Goal: Task Accomplishment & Management: Manage account settings

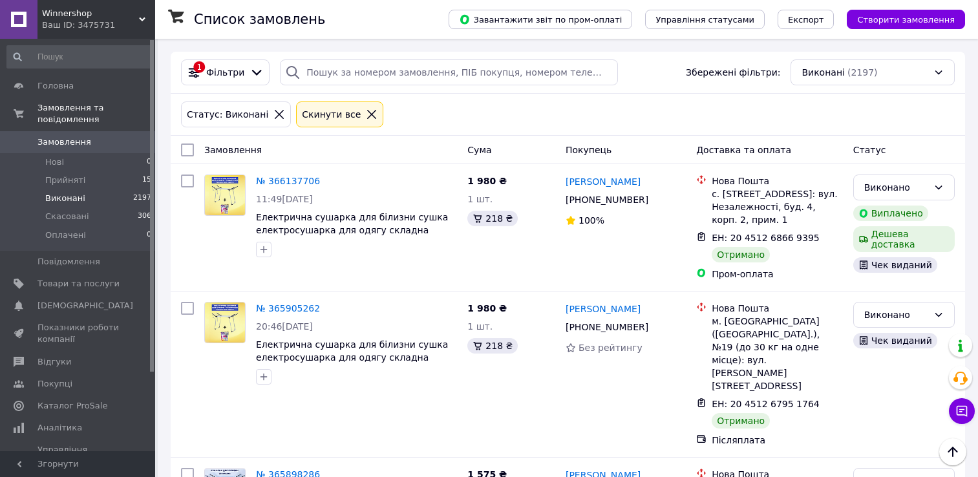
scroll to position [2238, 0]
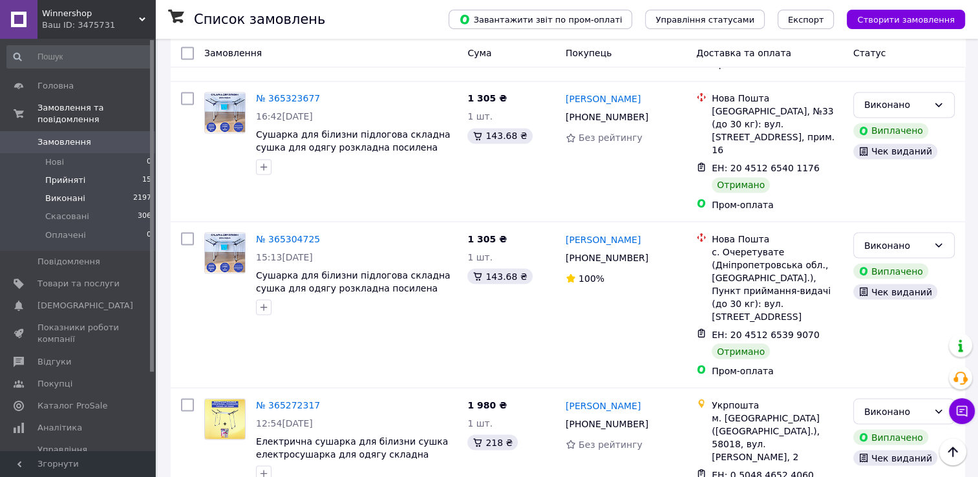
click at [68, 174] on span "Прийняті" at bounding box center [65, 180] width 40 height 12
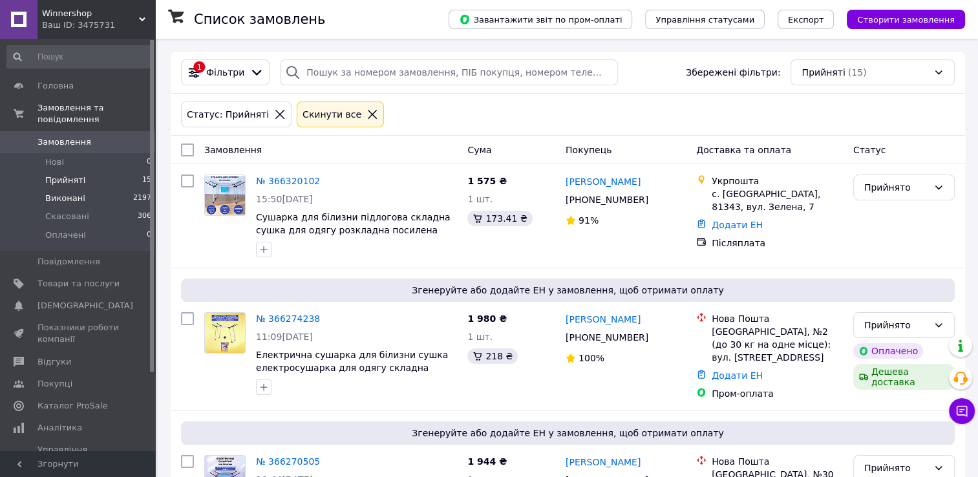
click at [66, 193] on span "Виконані" at bounding box center [65, 199] width 40 height 12
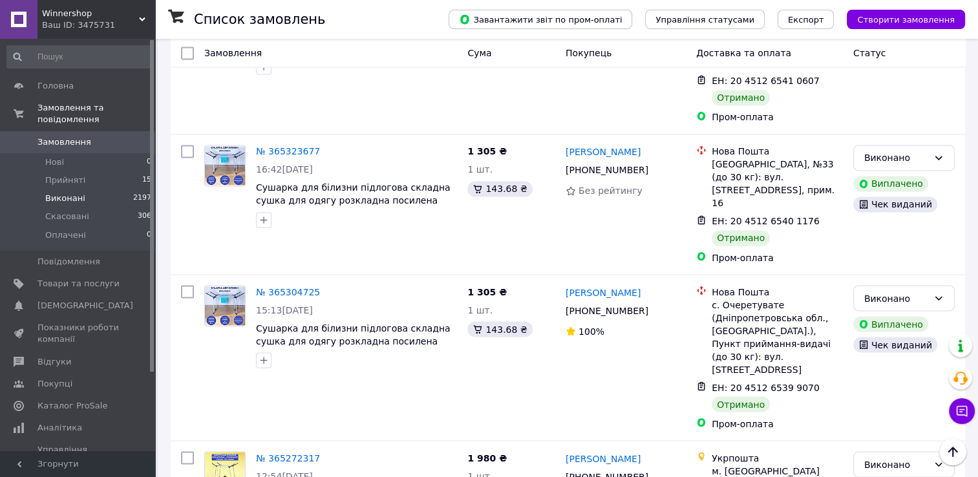
scroll to position [2238, 0]
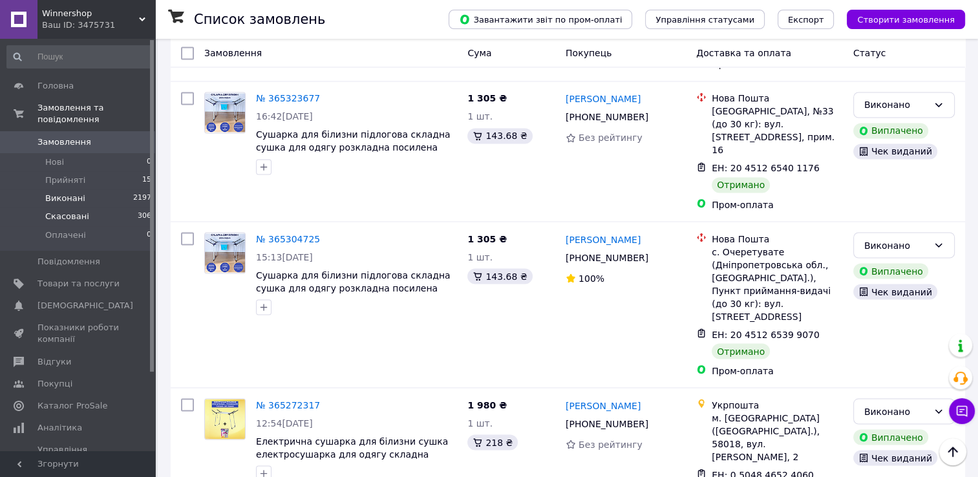
click at [70, 211] on span "Скасовані" at bounding box center [67, 217] width 44 height 12
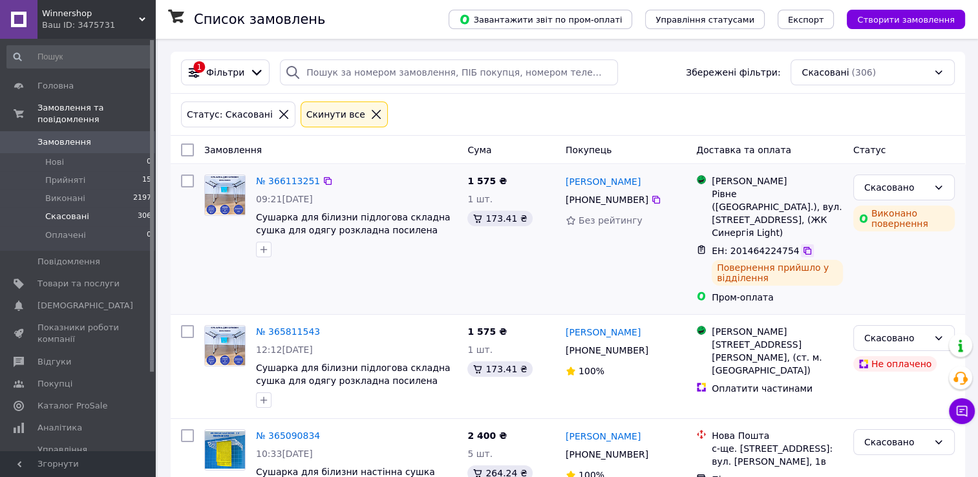
click at [802, 246] on icon at bounding box center [807, 251] width 10 height 10
click at [60, 193] on span "Виконані" at bounding box center [65, 199] width 40 height 12
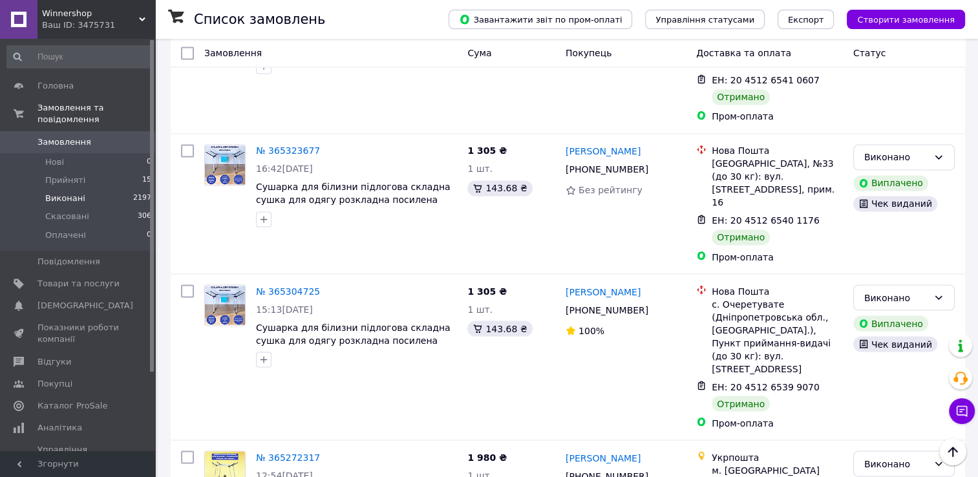
scroll to position [2238, 0]
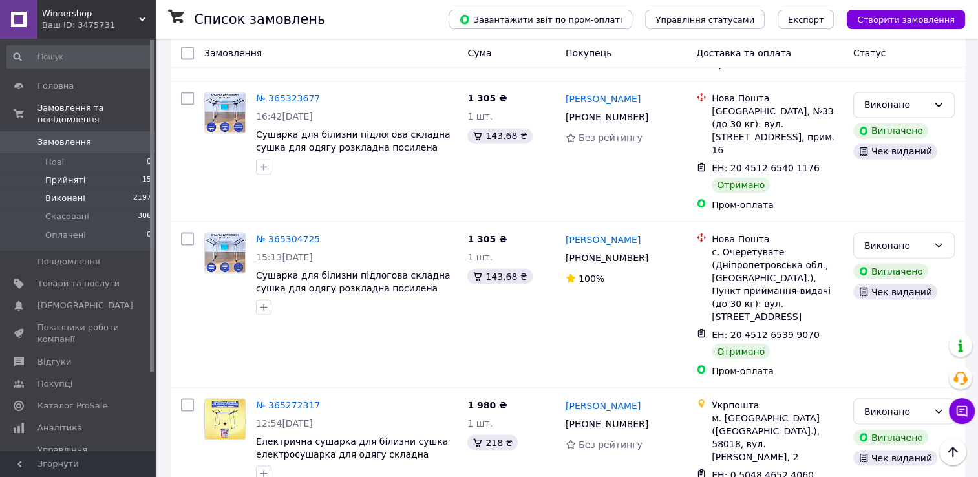
click at [63, 174] on span "Прийняті" at bounding box center [65, 180] width 40 height 12
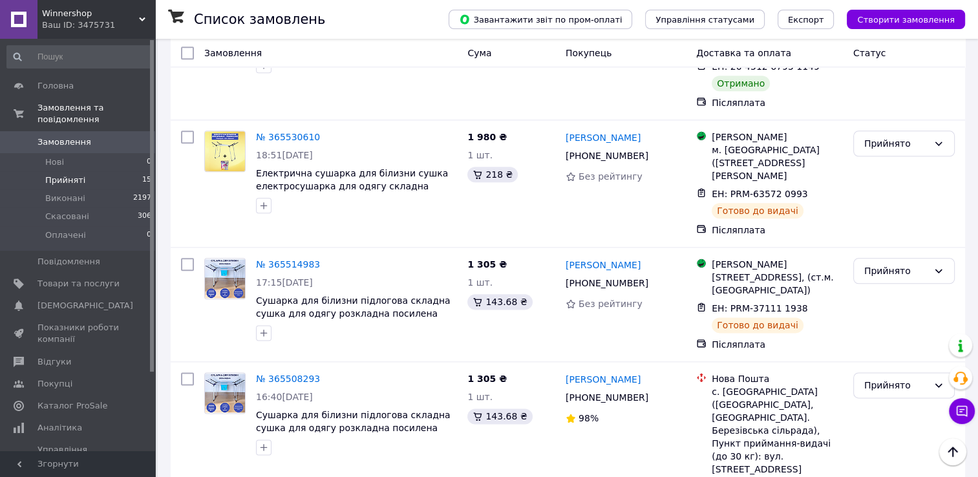
scroll to position [1507, 0]
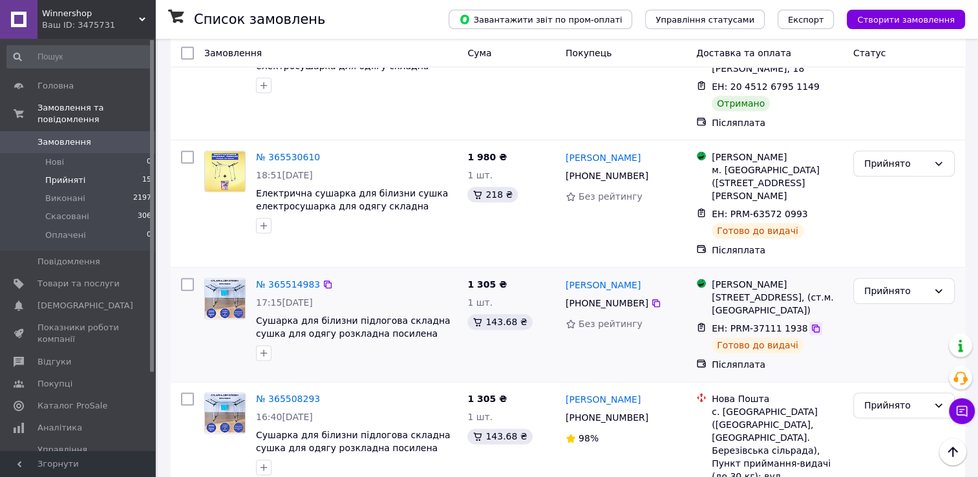
click at [810, 323] on icon at bounding box center [815, 328] width 10 height 10
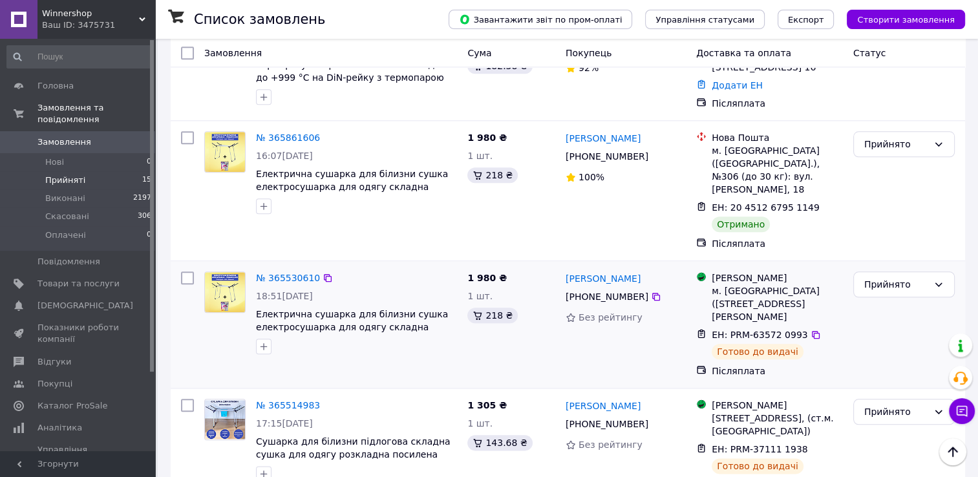
scroll to position [1378, 0]
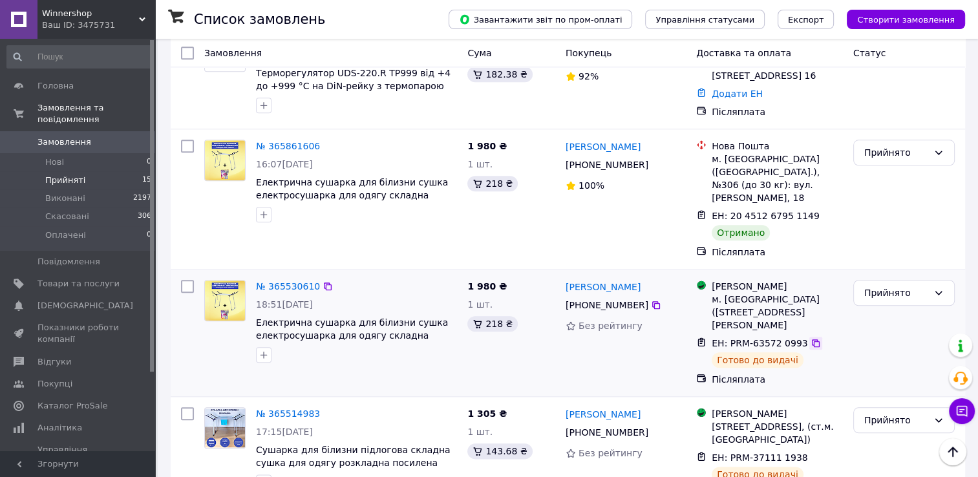
click at [812, 339] on icon at bounding box center [816, 343] width 8 height 8
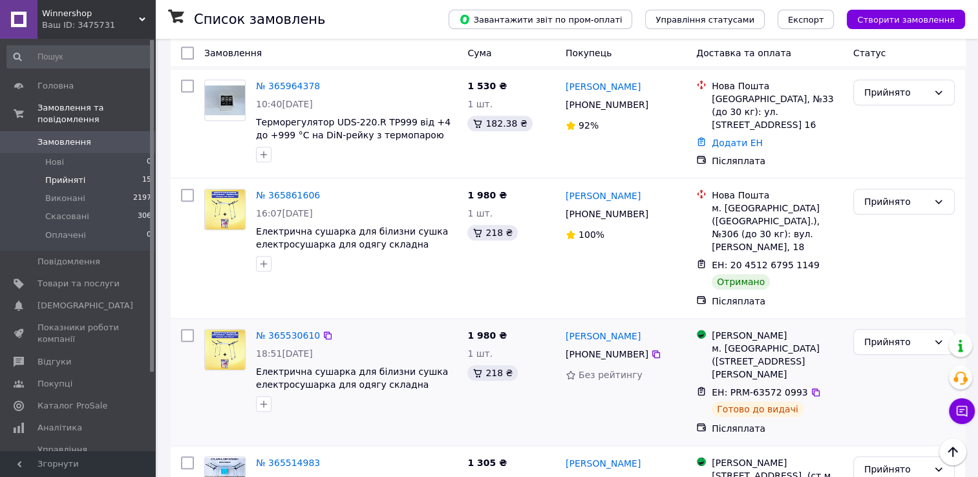
scroll to position [1248, 0]
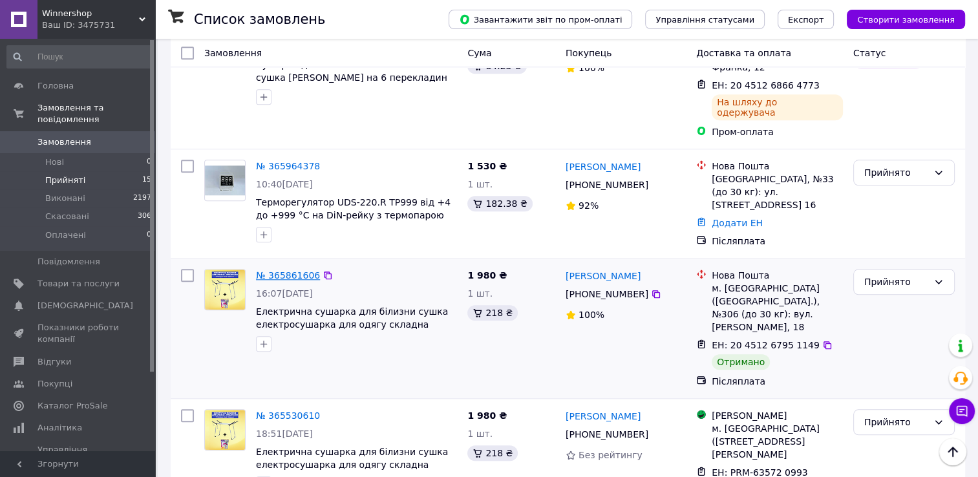
click at [302, 270] on link "№ 365861606" at bounding box center [288, 275] width 64 height 10
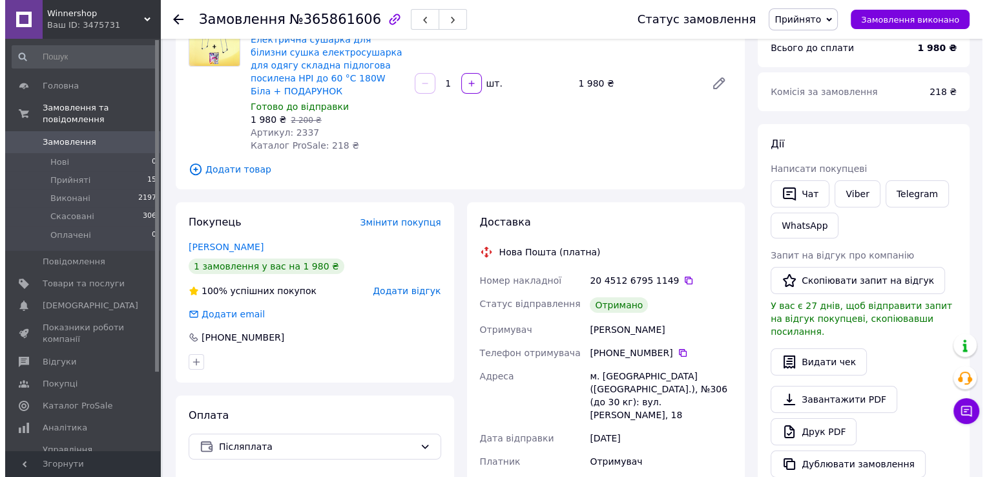
scroll to position [65, 0]
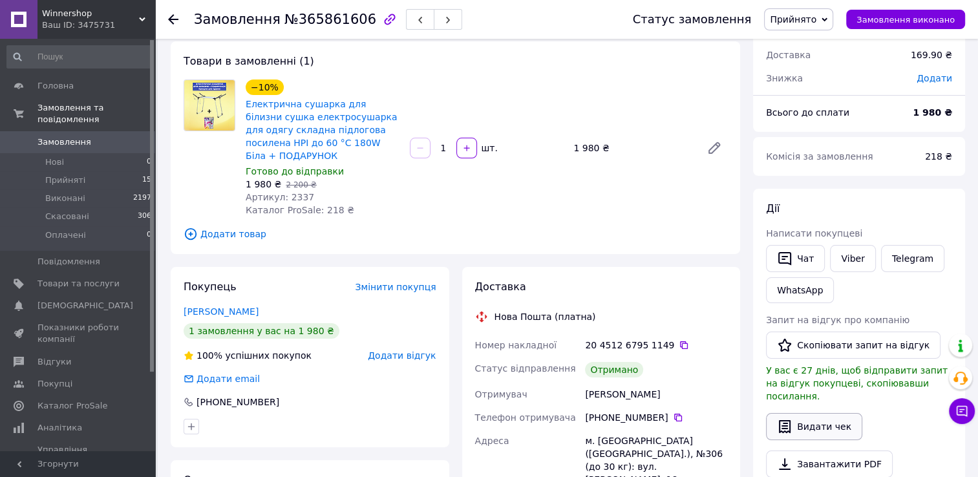
click at [804, 413] on button "Видати чек" at bounding box center [814, 426] width 96 height 27
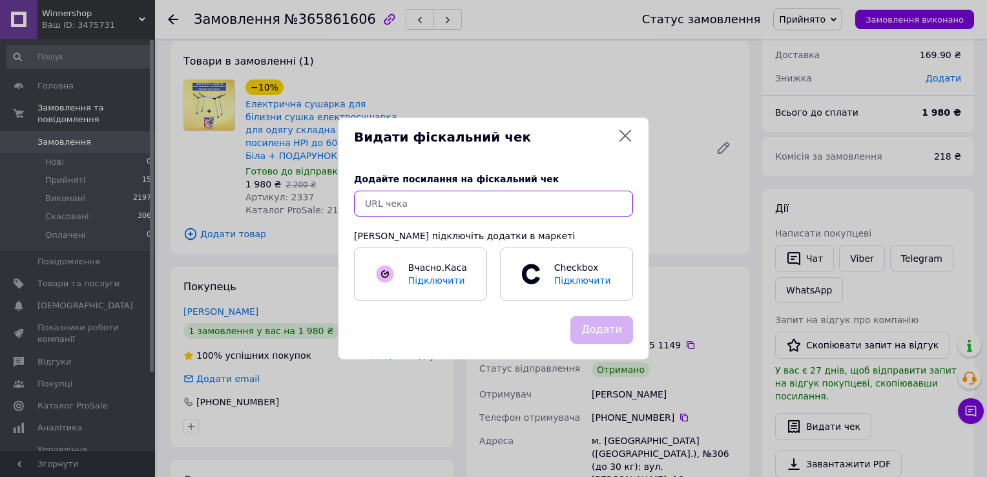
click at [470, 207] on input "text" at bounding box center [493, 204] width 279 height 26
paste input "https://check.checkbox.ua/8915abfb-a416-4848-9ee2-1ab0f79e213f"
type input "https://check.checkbox.ua/8915abfb-a416-4848-9ee2-1ab0f79e213f"
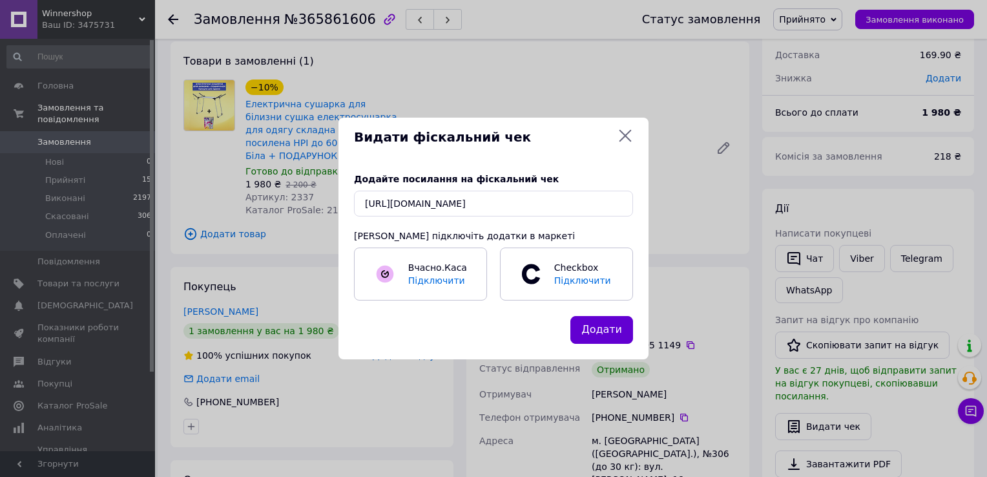
click at [616, 328] on button "Додати" at bounding box center [602, 330] width 63 height 28
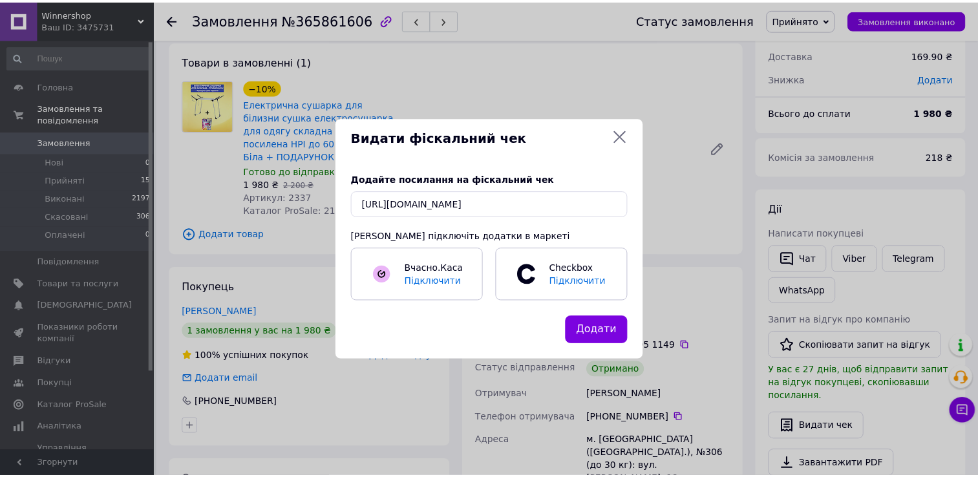
scroll to position [0, 0]
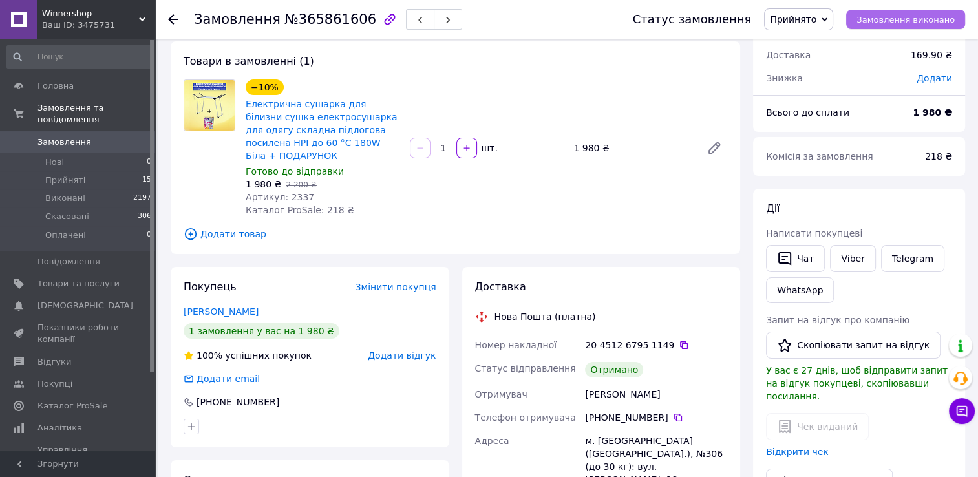
click at [899, 19] on span "Замовлення виконано" at bounding box center [905, 20] width 98 height 10
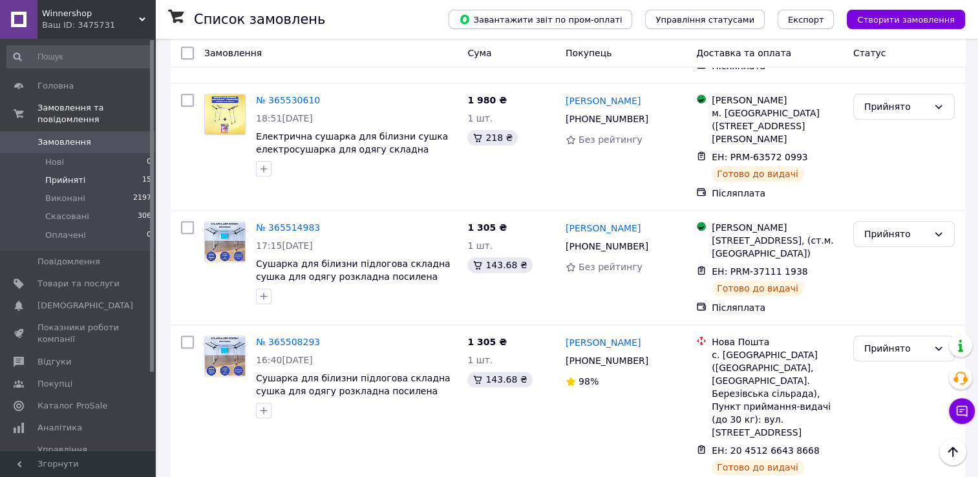
scroll to position [1571, 0]
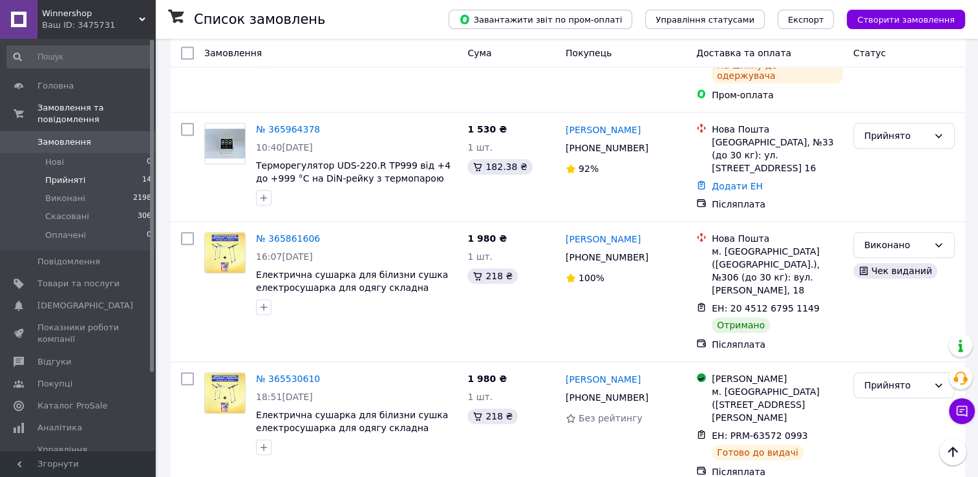
scroll to position [1292, 0]
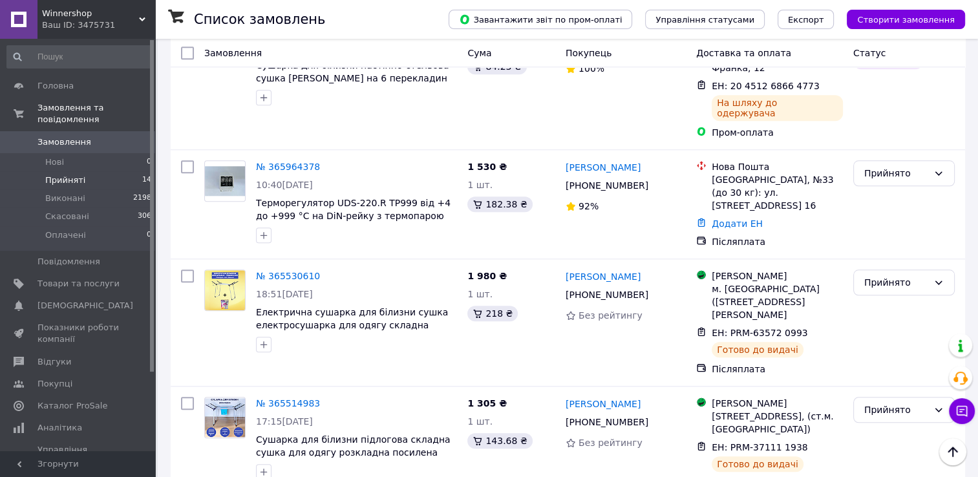
scroll to position [1251, 0]
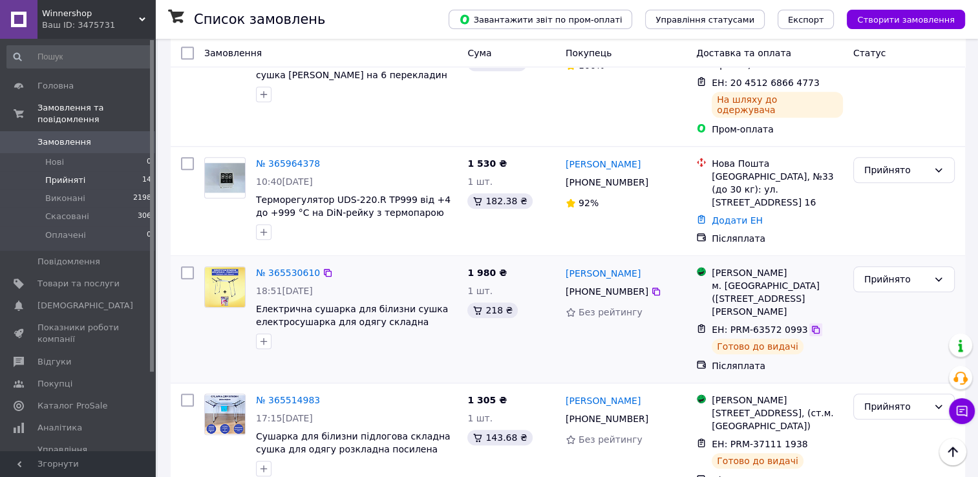
click at [810, 324] on icon at bounding box center [815, 329] width 10 height 10
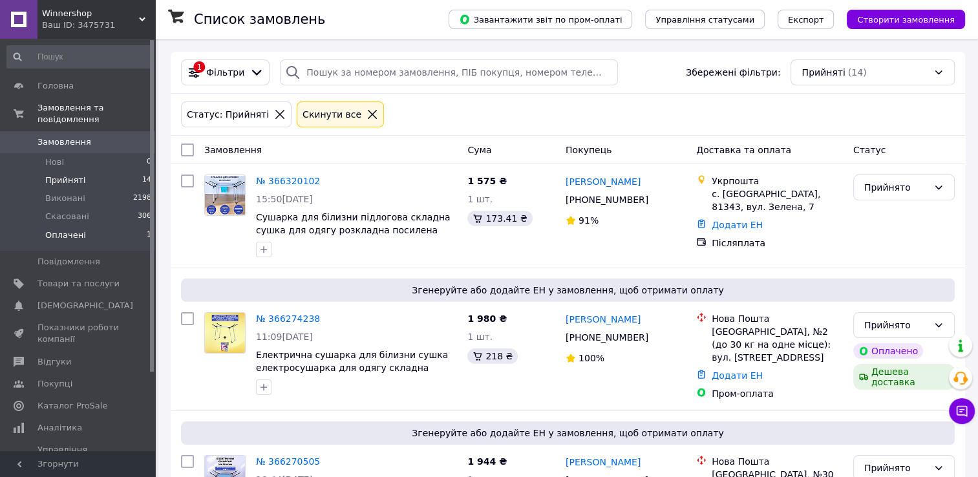
click at [62, 229] on span "Оплачені" at bounding box center [65, 235] width 41 height 12
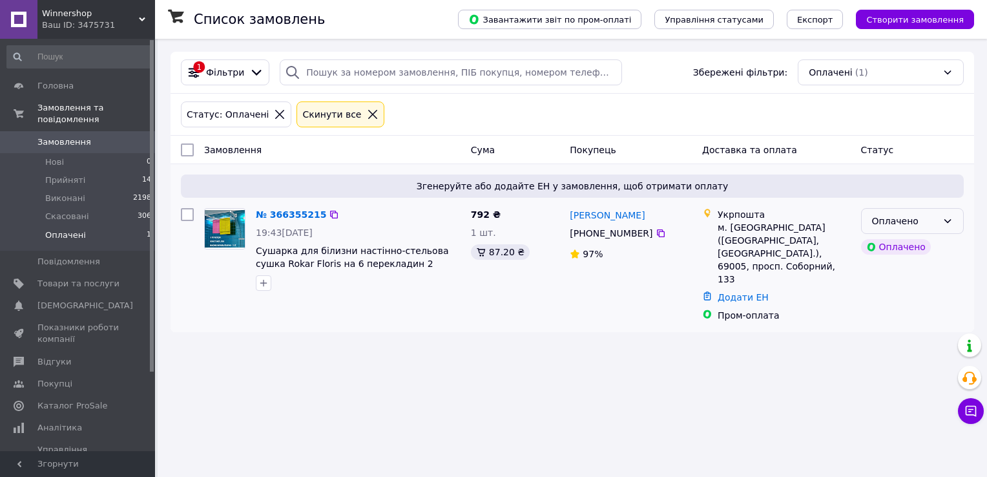
click at [932, 220] on div "Оплачено" at bounding box center [904, 221] width 65 height 14
click at [930, 249] on li "Прийнято" at bounding box center [912, 248] width 101 height 23
click at [68, 174] on span "Прийняті" at bounding box center [65, 180] width 40 height 12
